Goal: Task Accomplishment & Management: Use online tool/utility

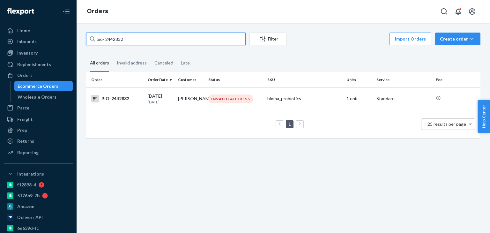
drag, startPoint x: 139, startPoint y: 40, endPoint x: 80, endPoint y: 39, distance: 58.7
click at [79, 37] on div "bio- 2442832 Filter Import Orders Create order Ecommerce order Removal order Al…" at bounding box center [283, 128] width 413 height 210
type input "2467180"
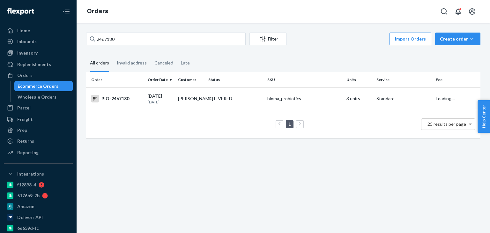
click at [257, 100] on div "DELIVERED" at bounding box center [235, 98] width 56 height 6
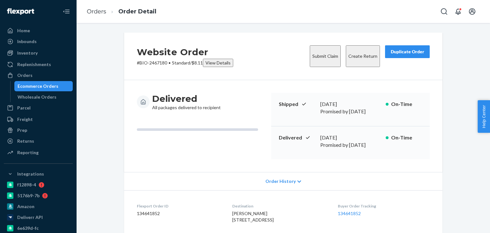
click at [353, 46] on button "Create Return" at bounding box center [363, 56] width 34 height 22
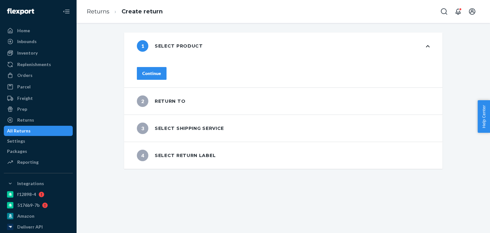
click at [161, 71] on div "Continue" at bounding box center [151, 73] width 19 height 6
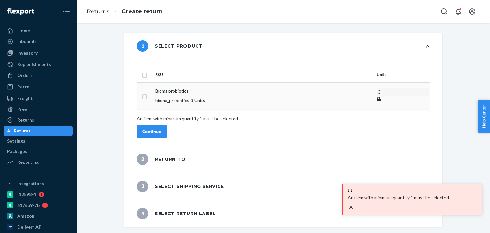
click at [153, 87] on td at bounding box center [145, 95] width 16 height 27
click at [153, 91] on td at bounding box center [145, 95] width 16 height 27
click at [147, 71] on input "checkbox" at bounding box center [144, 74] width 5 height 7
checkbox input "true"
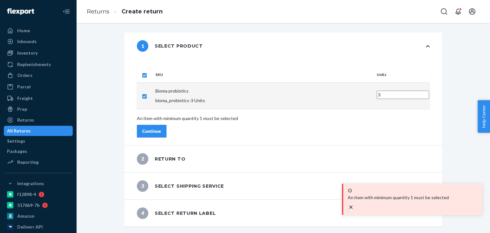
click at [167, 129] on button "Continue" at bounding box center [152, 131] width 30 height 13
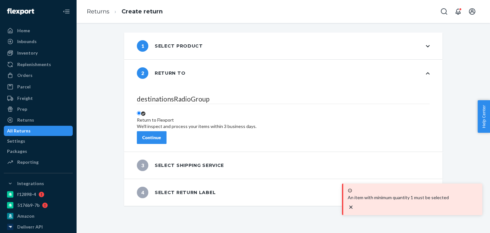
click at [167, 137] on button "Continue" at bounding box center [152, 137] width 30 height 13
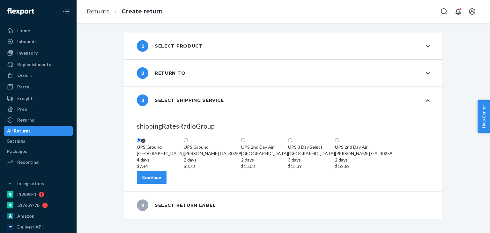
click at [161, 181] on div "Continue" at bounding box center [151, 177] width 19 height 6
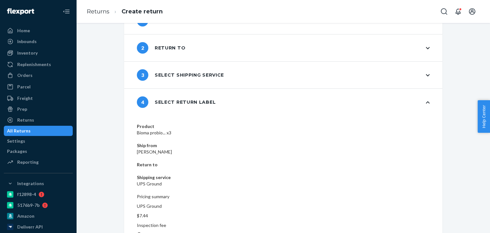
scroll to position [27, 0]
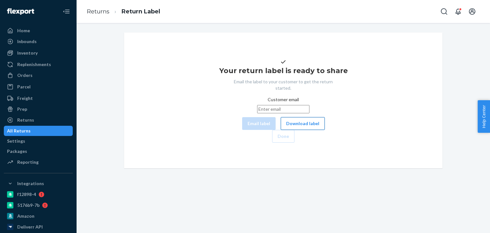
click at [281, 130] on button "Download label" at bounding box center [303, 123] width 44 height 13
